Goal: Navigation & Orientation: Find specific page/section

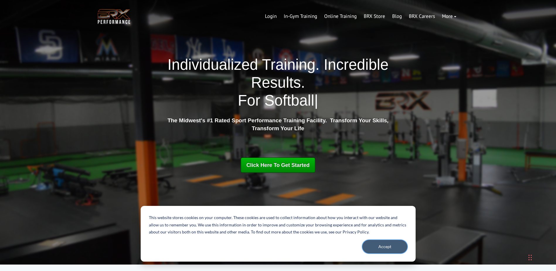
click at [386, 245] on button "Accept" at bounding box center [384, 246] width 45 height 13
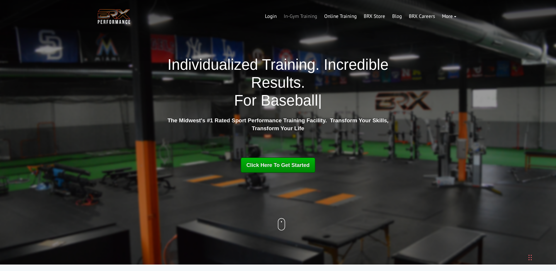
click at [304, 15] on link "In-Gym Training" at bounding box center [300, 16] width 40 height 14
